Goal: Transaction & Acquisition: Purchase product/service

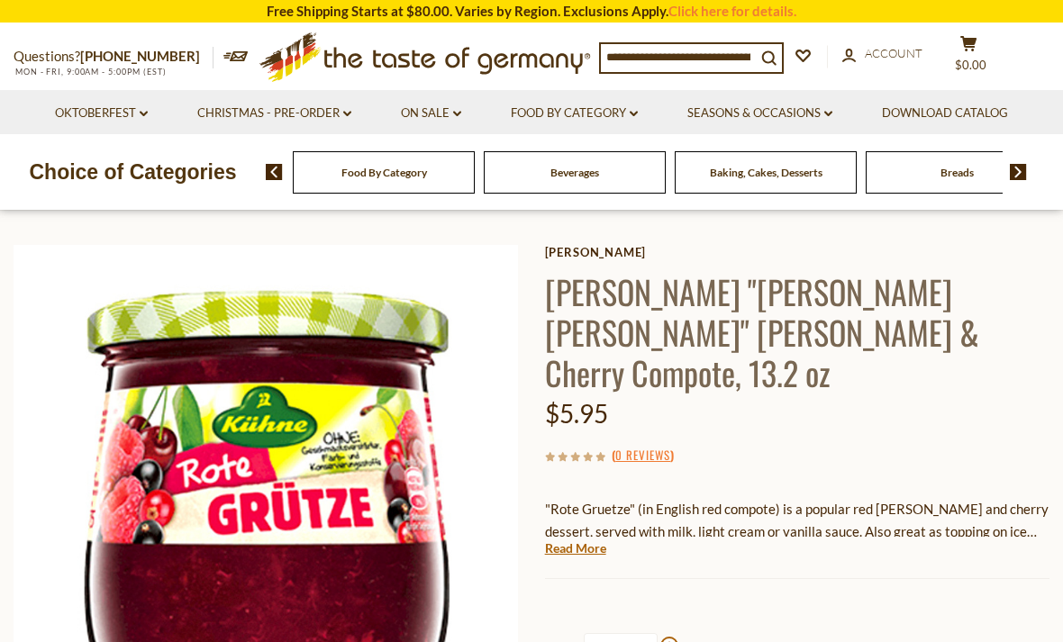
scroll to position [43, 0]
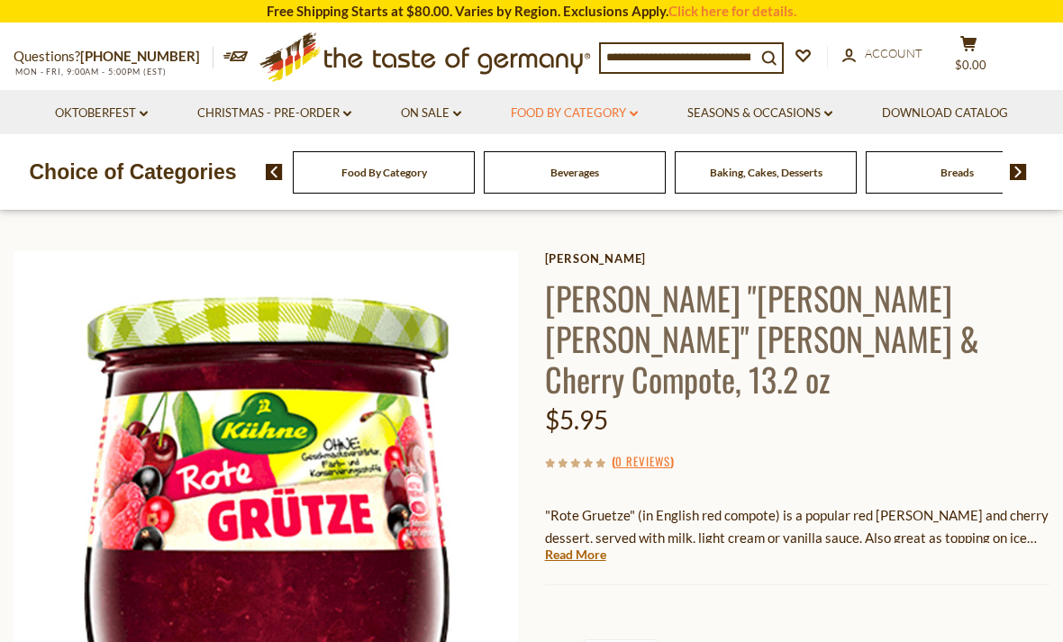
click at [633, 114] on icon "dropdown_arrow" at bounding box center [634, 114] width 8 height 6
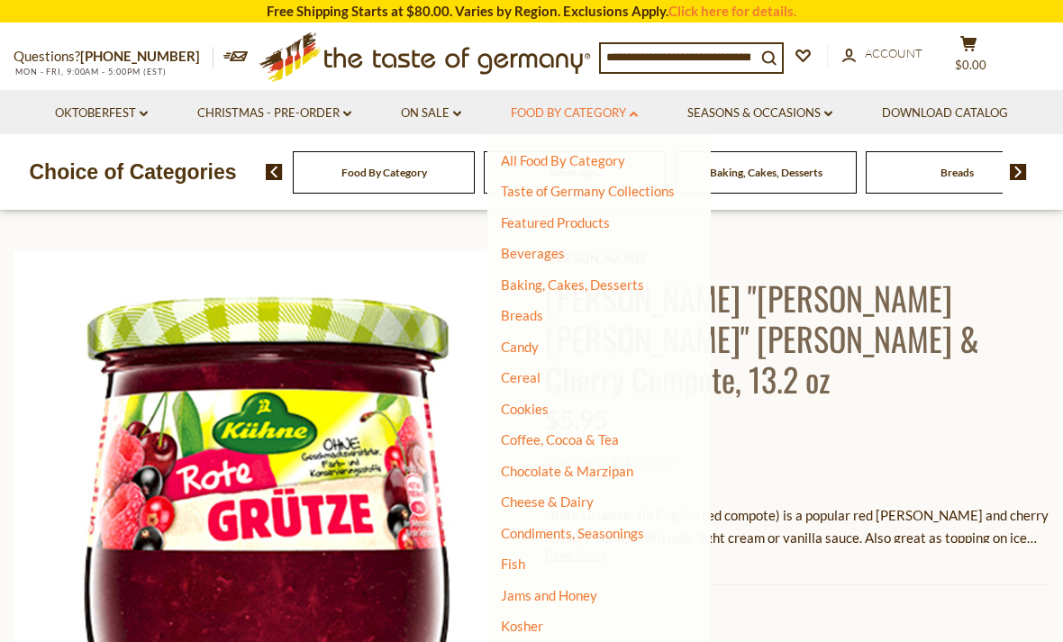
scroll to position [44, 0]
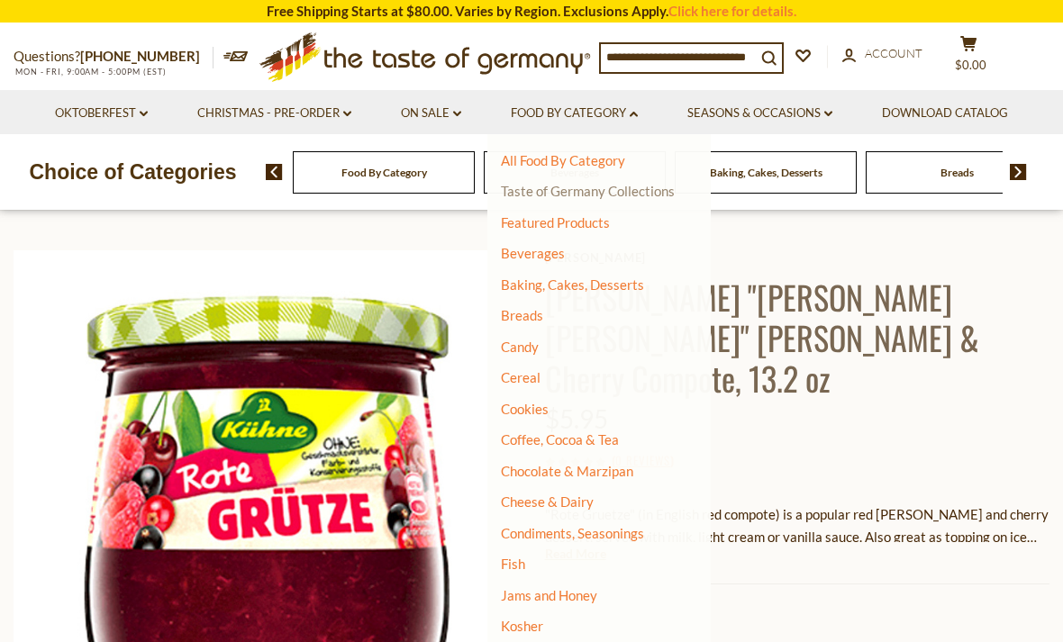
click at [649, 197] on link "Taste of Germany Collections" at bounding box center [588, 191] width 174 height 16
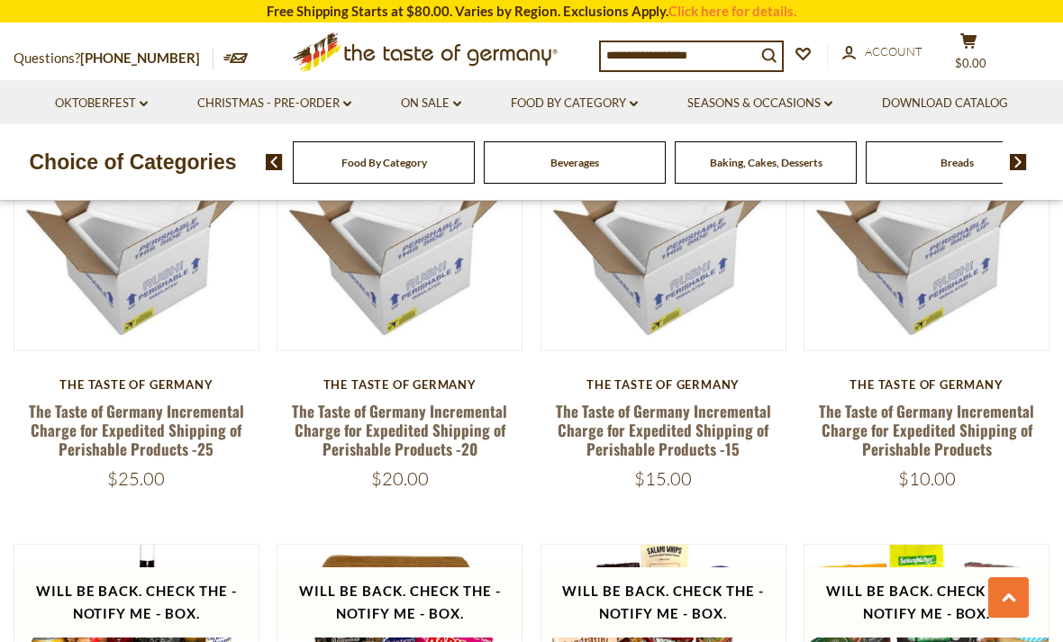
scroll to position [1588, 0]
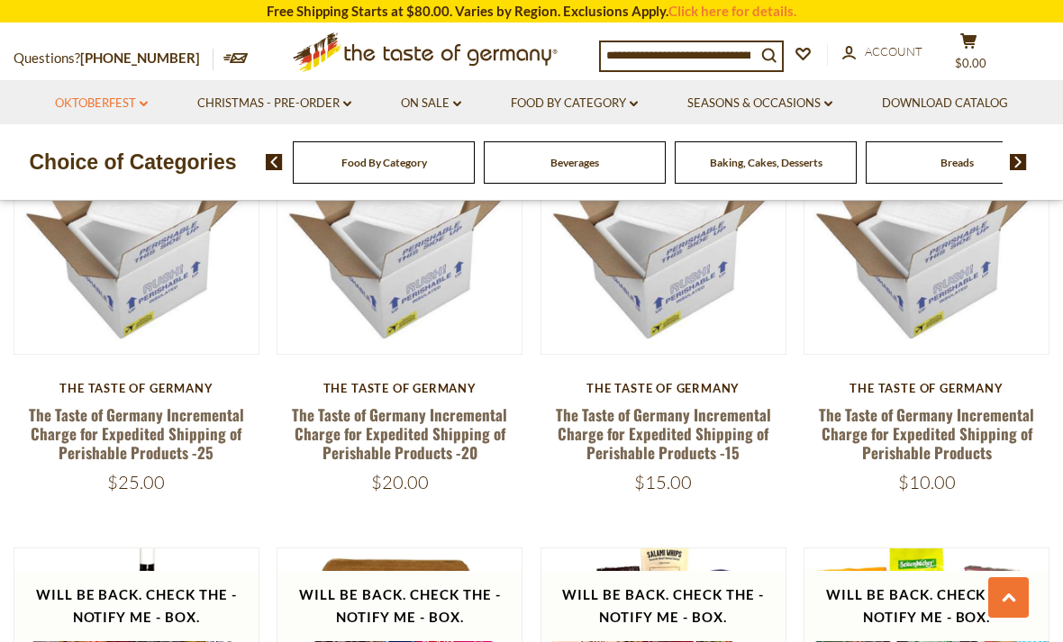
click at [123, 104] on link "Oktoberfest dropdown_arrow" at bounding box center [101, 104] width 93 height 20
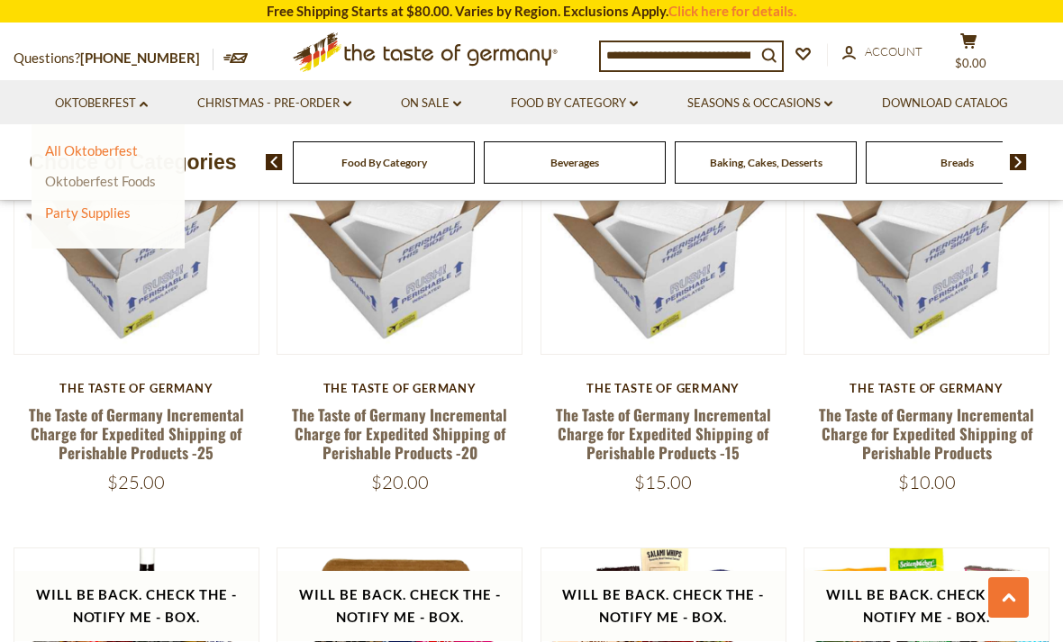
click at [77, 176] on link "Oktoberfest Foods" at bounding box center [100, 181] width 111 height 16
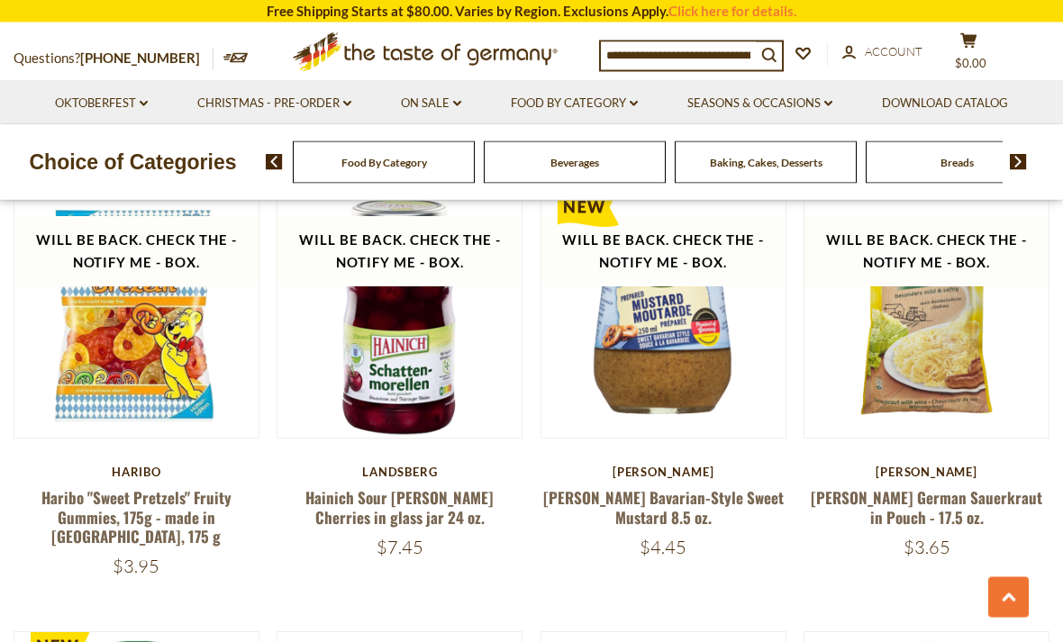
scroll to position [1517, 0]
click at [320, 504] on link "Hainich Sour Morello Cherries in glass jar 24 oz." at bounding box center [399, 507] width 188 height 41
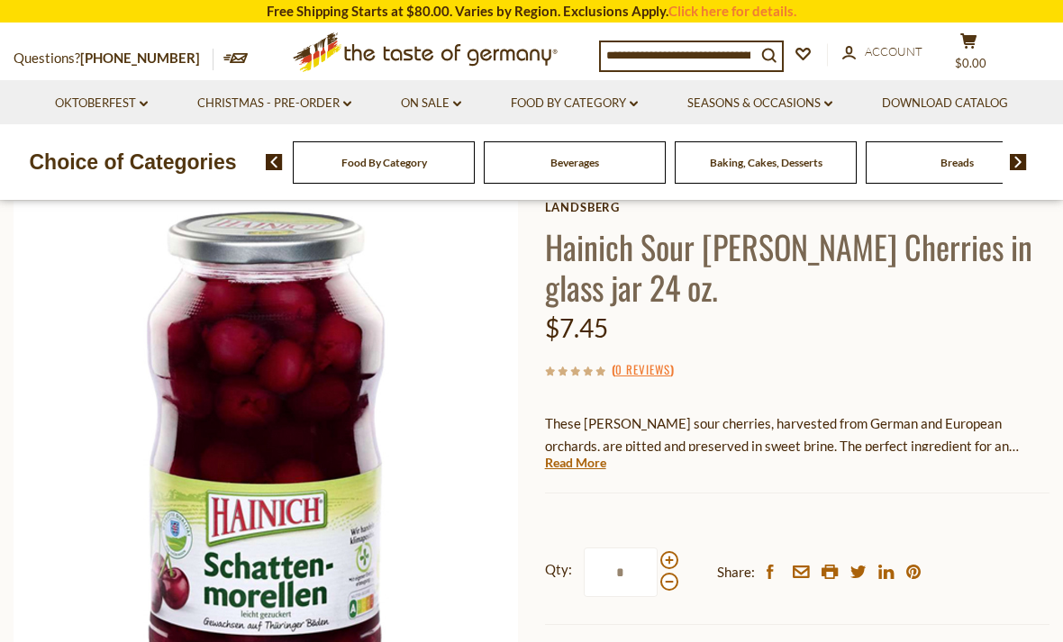
scroll to position [105, 0]
click at [545, 473] on div "Current stock: 0" at bounding box center [797, 479] width 505 height 12
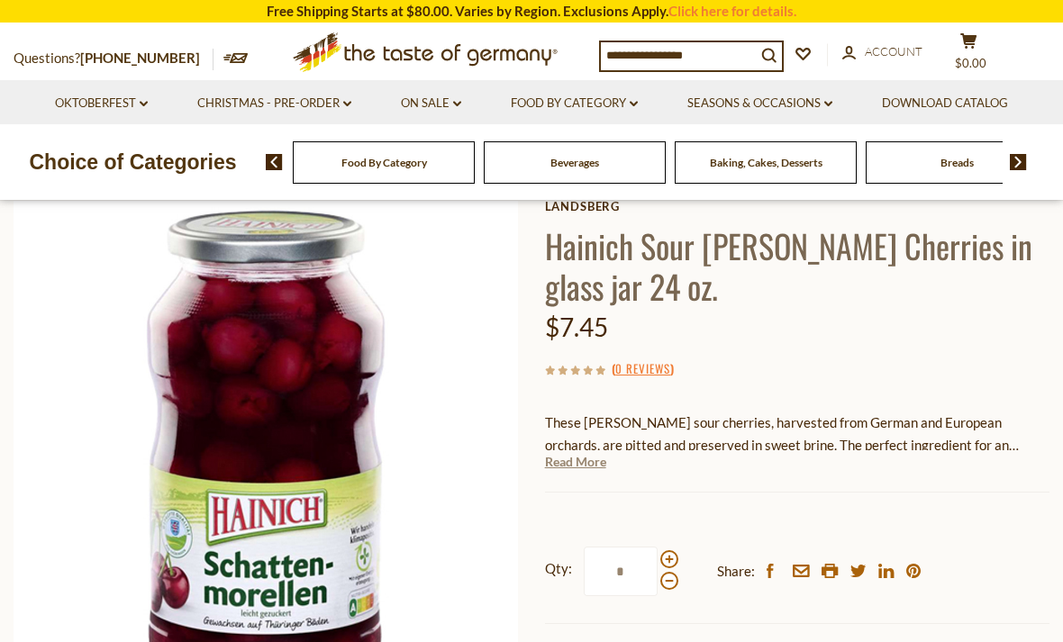
click at [551, 464] on link "Read More" at bounding box center [575, 462] width 61 height 18
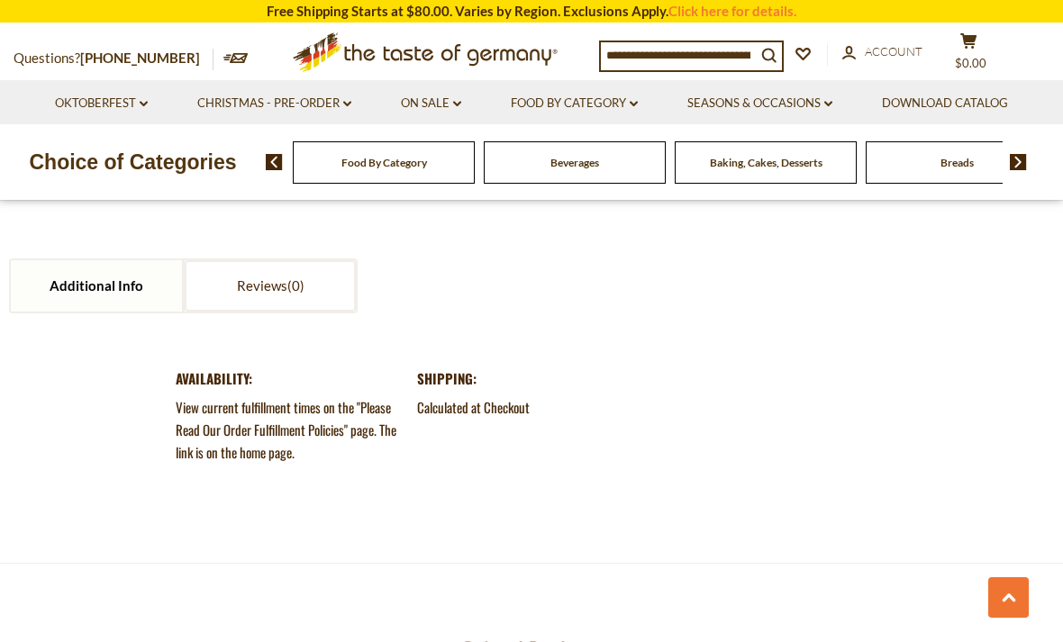
scroll to position [2079, 0]
